Goal: Task Accomplishment & Management: Complete application form

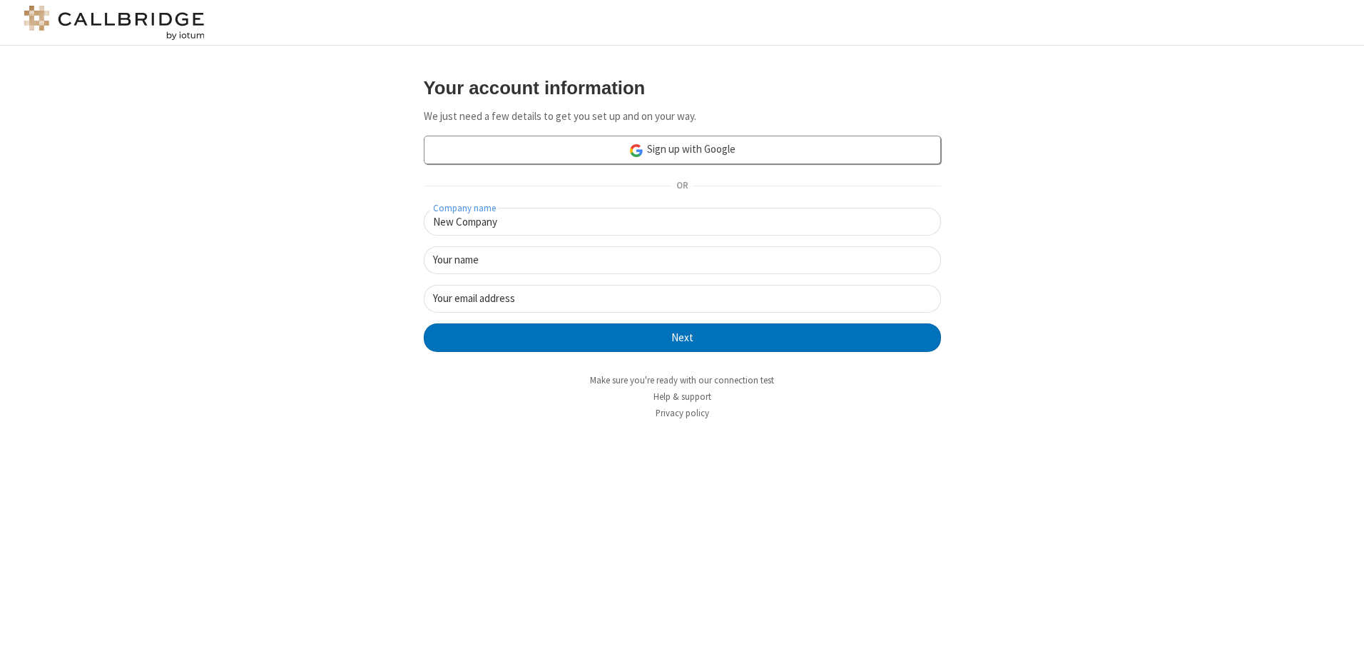
type input "New Company"
type input "New User"
type input "[EMAIL_ADDRESS][DOMAIN_NAME]"
click button "Next" at bounding box center [682, 337] width 517 height 29
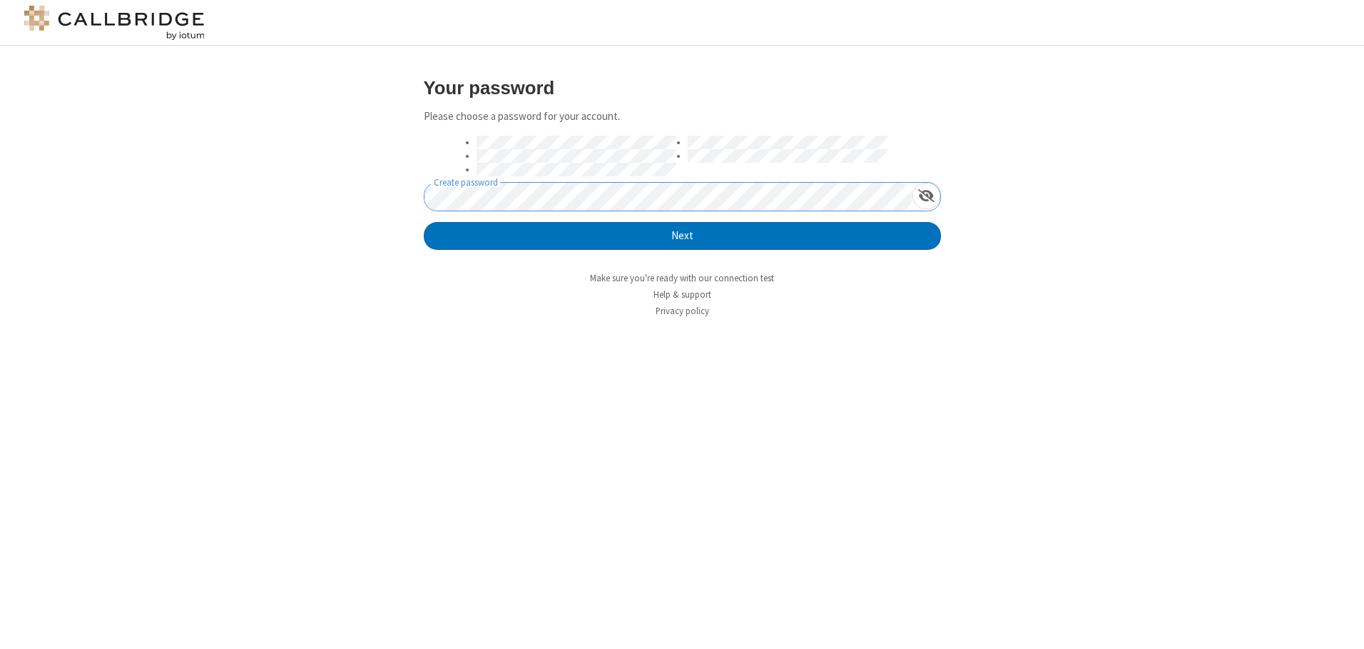
click at [424, 222] on button "Next" at bounding box center [682, 236] width 517 height 29
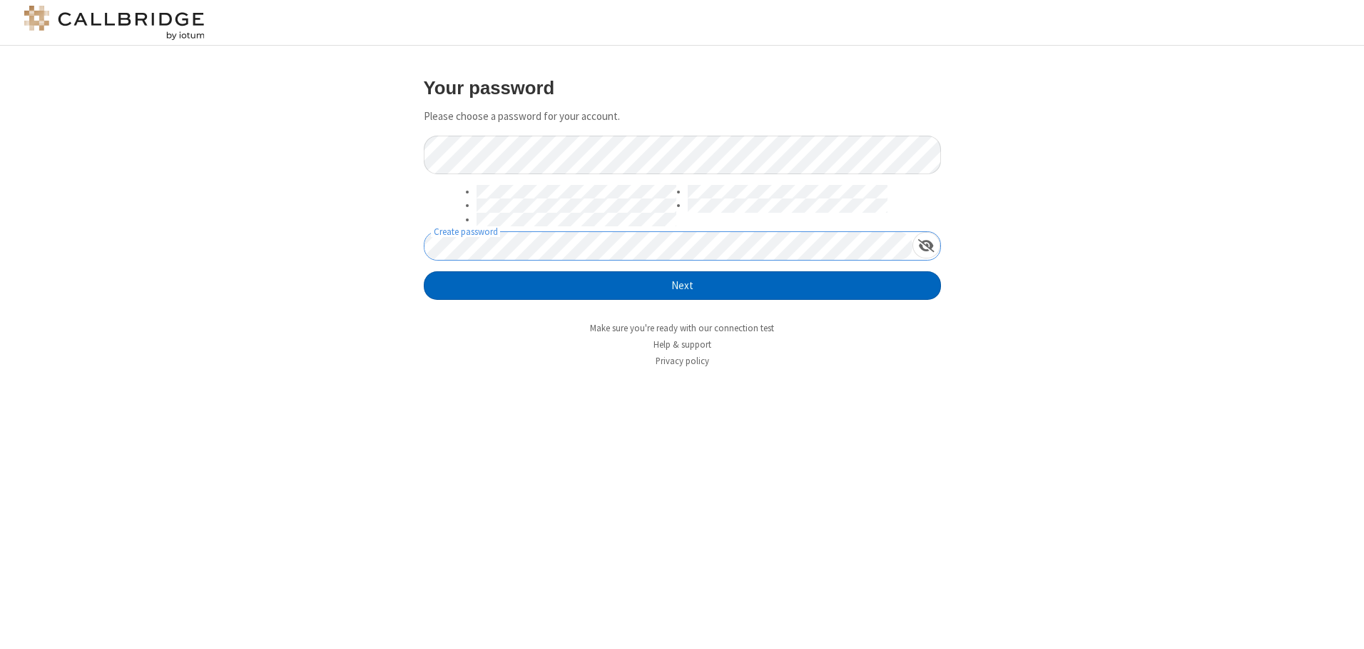
click at [682, 285] on button "Next" at bounding box center [682, 285] width 517 height 29
